Goal: Task Accomplishment & Management: Manage account settings

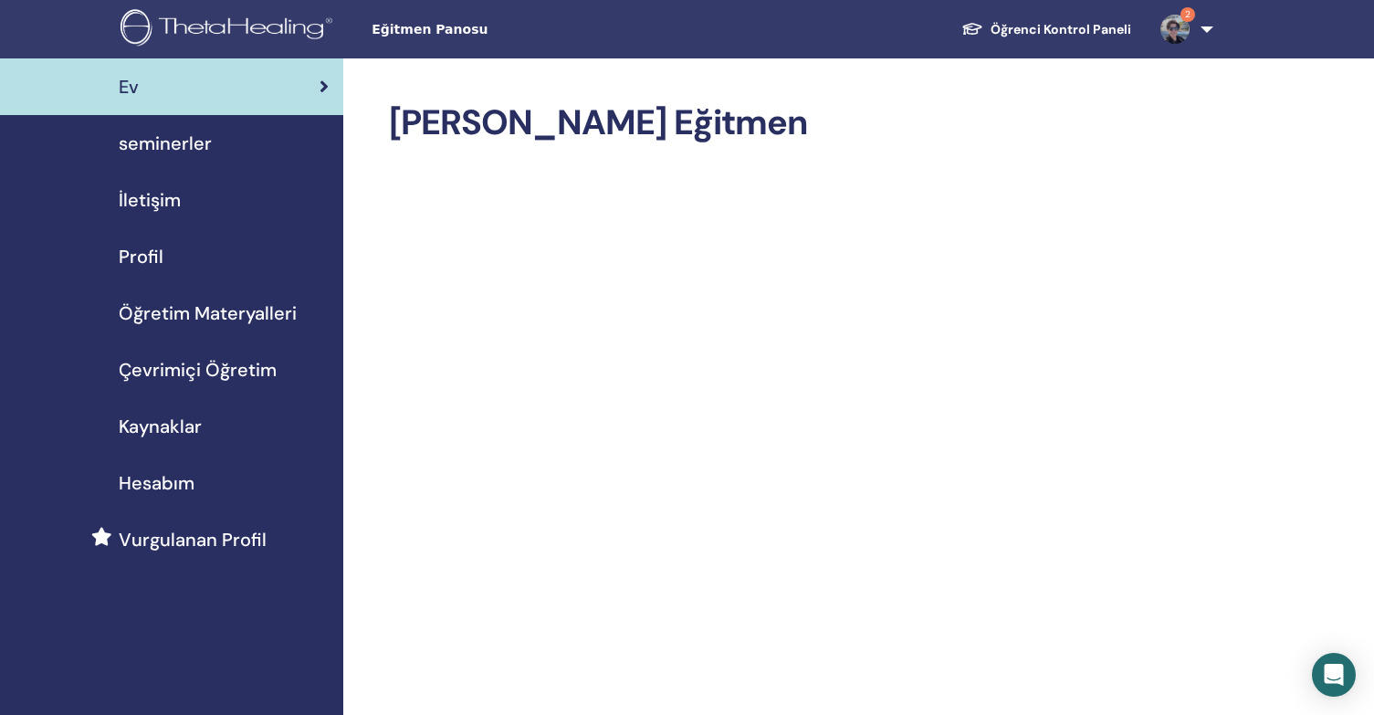
scroll to position [91, 0]
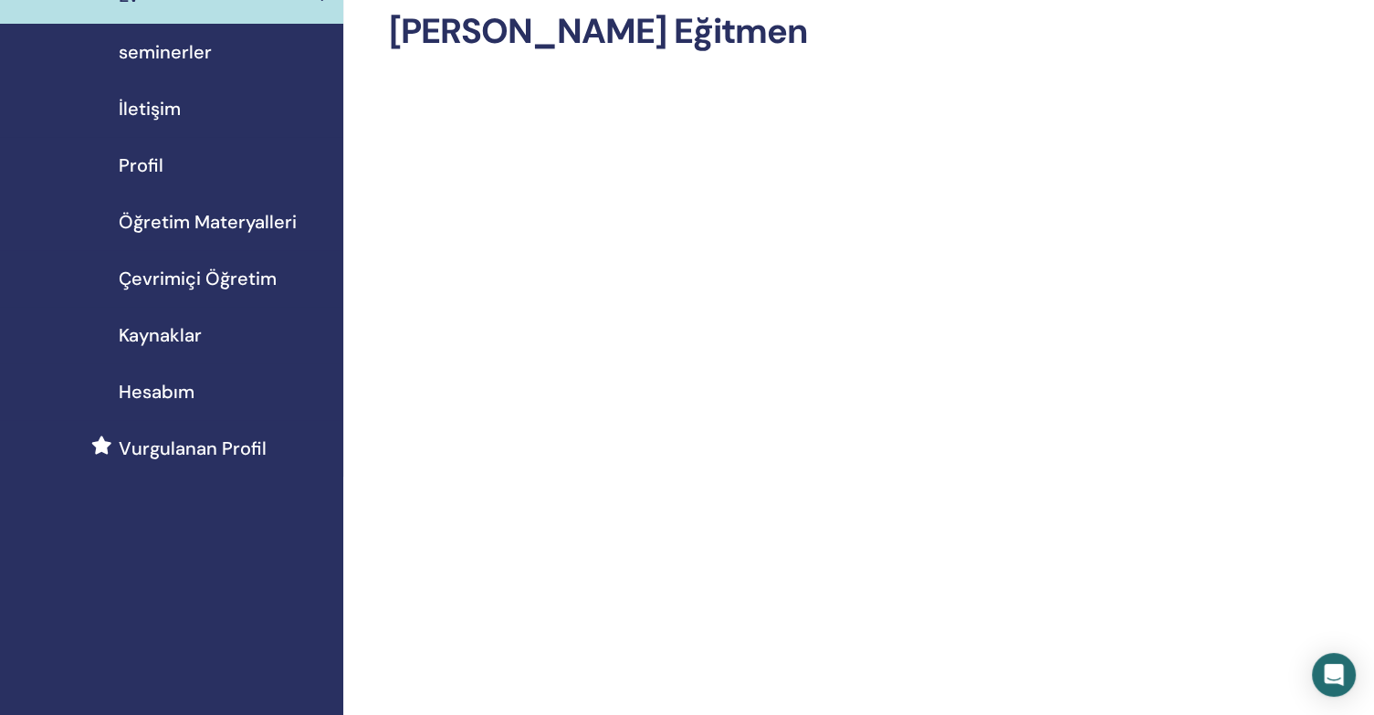
click at [119, 158] on span "Profil" at bounding box center [141, 165] width 45 height 27
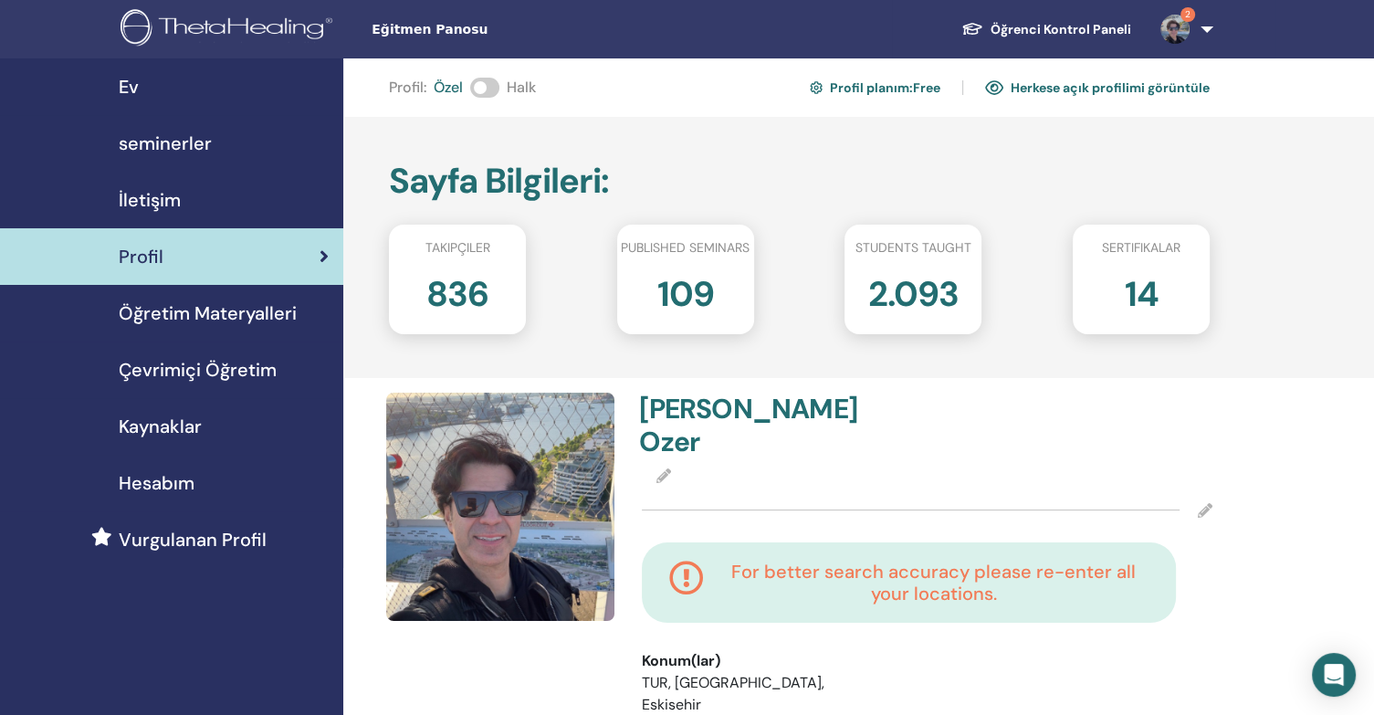
click at [1072, 89] on link "Herkese açık profilimi görüntüle" at bounding box center [1097, 87] width 225 height 29
click at [1073, 89] on link "Herkese açık profilimi görüntüle" at bounding box center [1097, 87] width 225 height 29
click at [476, 89] on span at bounding box center [484, 88] width 29 height 20
click at [1074, 86] on link "Herkese açık profilimi görüntüle" at bounding box center [1097, 87] width 225 height 29
